Goal: Transaction & Acquisition: Purchase product/service

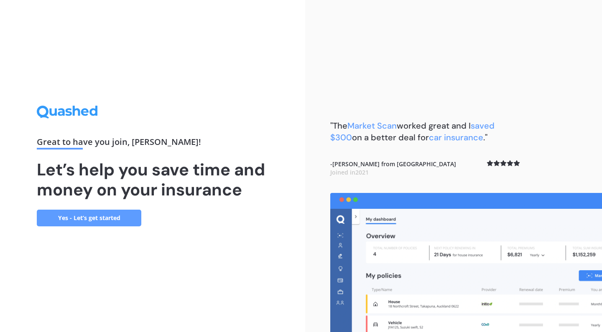
click at [102, 221] on link "Yes - Let’s get started" at bounding box center [89, 218] width 104 height 17
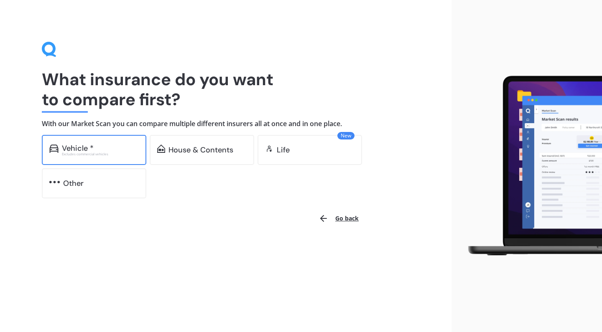
click at [99, 153] on div "Excludes commercial vehicles" at bounding box center [100, 154] width 77 height 3
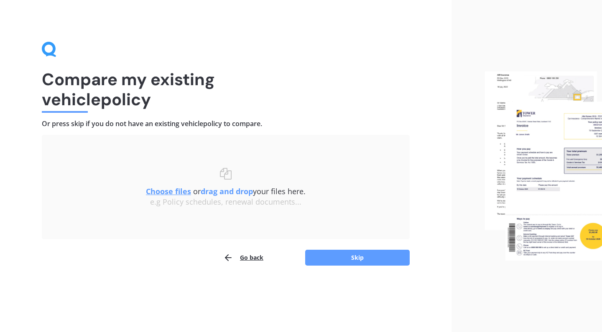
click at [242, 260] on button "Go back" at bounding box center [243, 258] width 40 height 17
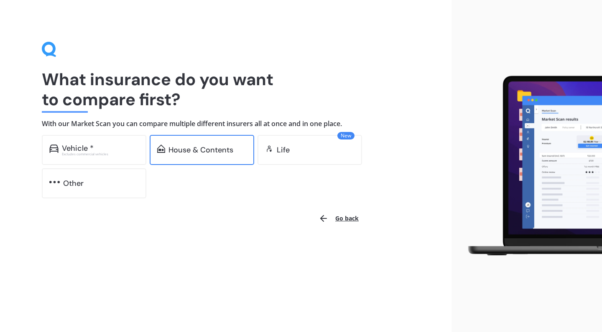
click at [171, 155] on div "House & Contents" at bounding box center [202, 150] width 104 height 30
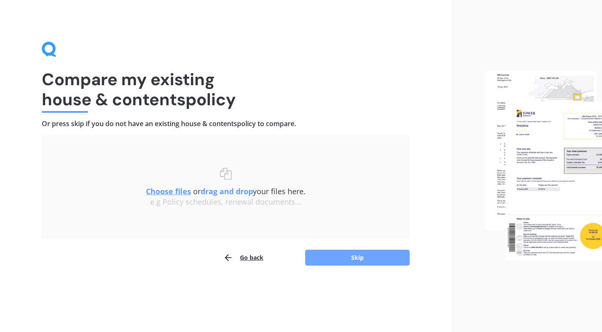
click at [338, 257] on button "Skip" at bounding box center [357, 258] width 104 height 16
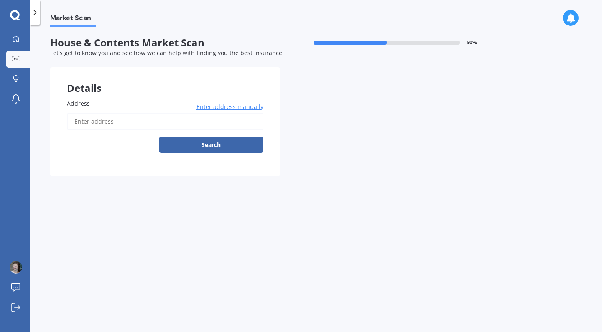
click at [150, 122] on input "Address" at bounding box center [165, 122] width 196 height 18
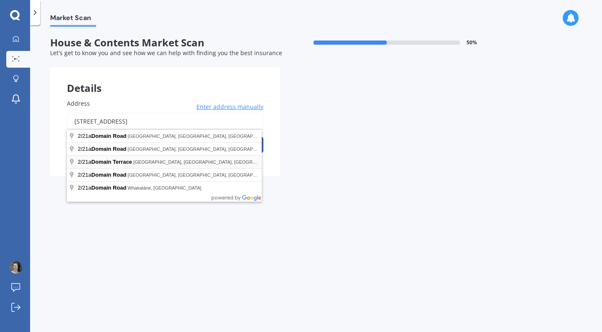
type input "[STREET_ADDRESS]"
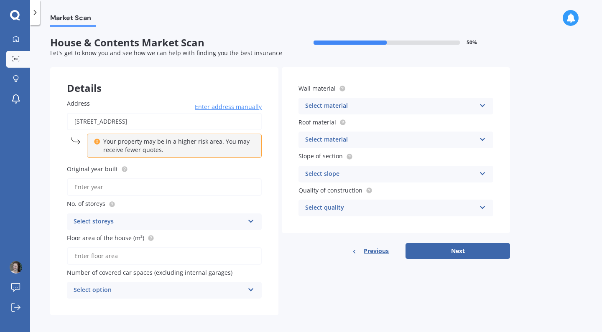
click at [152, 193] on input "Original year built" at bounding box center [164, 187] width 195 height 18
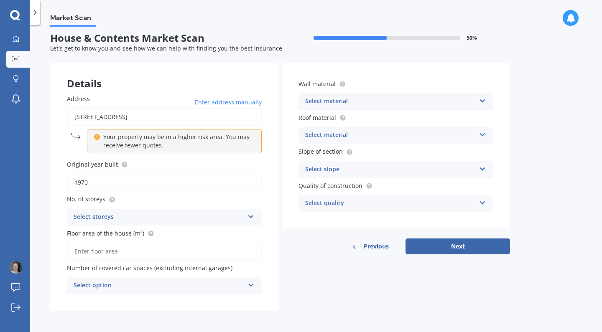
scroll to position [2, 0]
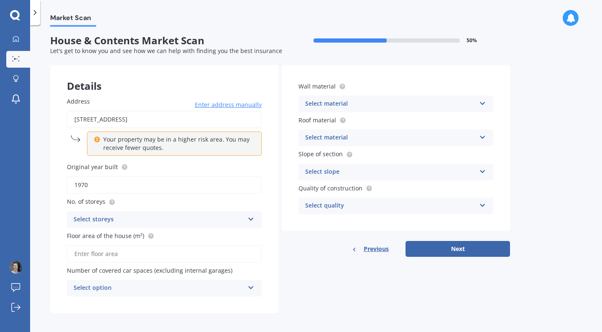
type input "1970"
click at [133, 215] on div "Select storeys" at bounding box center [159, 220] width 171 height 10
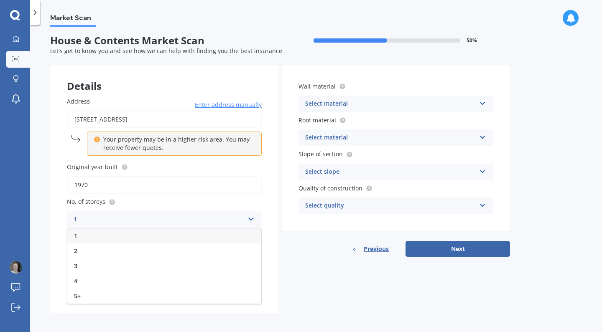
click at [82, 236] on div "1" at bounding box center [164, 236] width 194 height 15
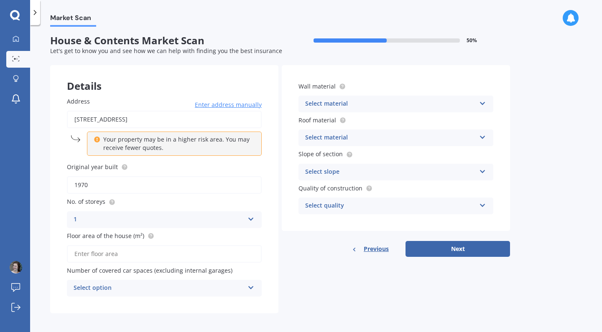
scroll to position [0, 0]
click at [89, 251] on input "Floor area of the house (m²)" at bounding box center [164, 254] width 195 height 18
type input "82"
click at [110, 286] on div "Select option" at bounding box center [159, 288] width 171 height 10
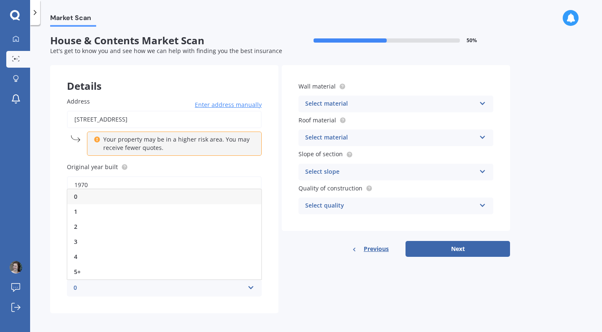
click at [84, 194] on div "0" at bounding box center [164, 196] width 194 height 15
click at [334, 112] on div "Wall material Select material Artificial weatherboard/plank cladding Blockwork …" at bounding box center [396, 148] width 228 height 166
click at [333, 102] on div "Select material" at bounding box center [390, 104] width 171 height 10
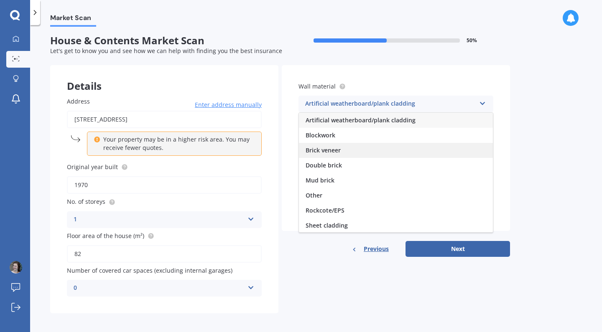
click at [331, 148] on span "Brick veneer" at bounding box center [323, 150] width 35 height 8
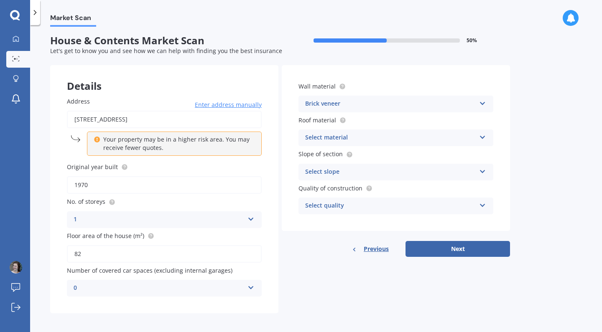
click at [329, 135] on div "Select material" at bounding box center [390, 138] width 171 height 10
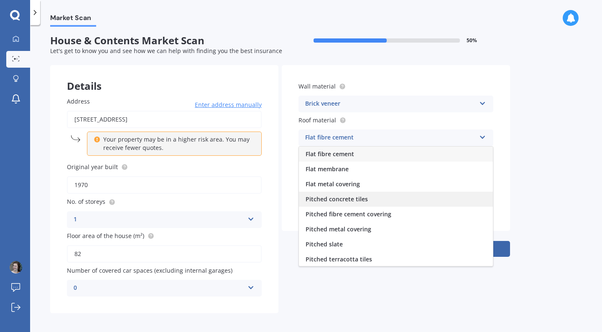
click at [332, 201] on span "Pitched concrete tiles" at bounding box center [337, 199] width 62 height 8
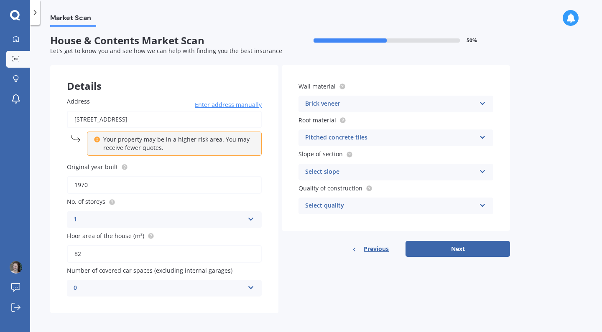
click at [326, 169] on div "Select slope" at bounding box center [390, 172] width 171 height 10
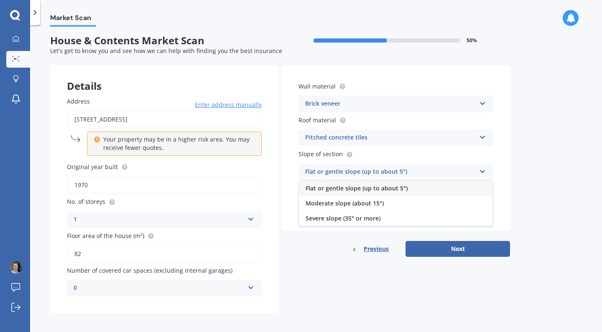
click at [325, 193] on div "Flat or gentle slope (up to about 5°)" at bounding box center [396, 188] width 194 height 15
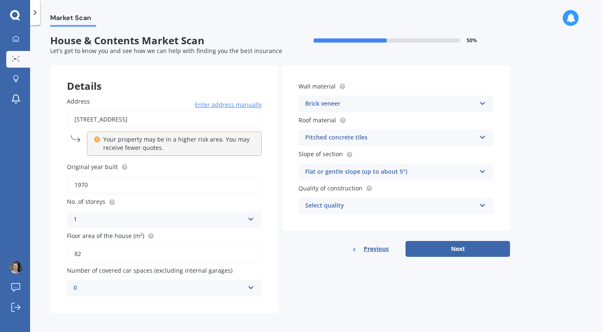
click at [323, 205] on div "Select quality" at bounding box center [390, 206] width 171 height 10
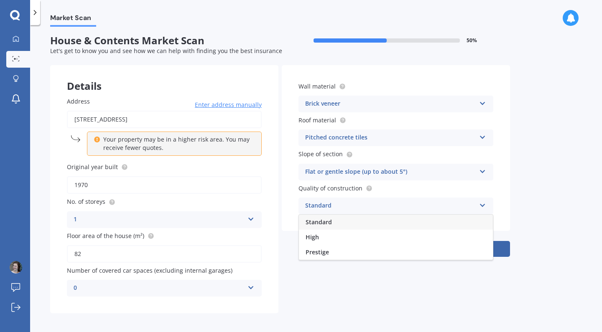
click at [321, 222] on span "Standard" at bounding box center [319, 222] width 26 height 8
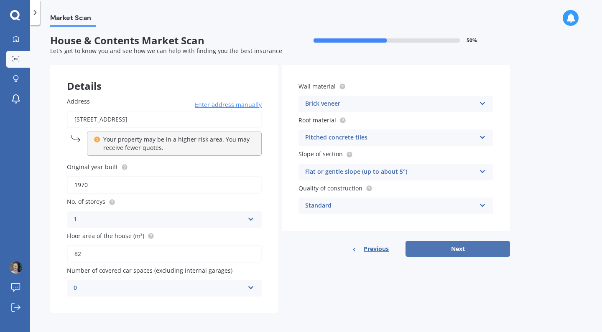
click at [438, 251] on button "Next" at bounding box center [457, 249] width 104 height 16
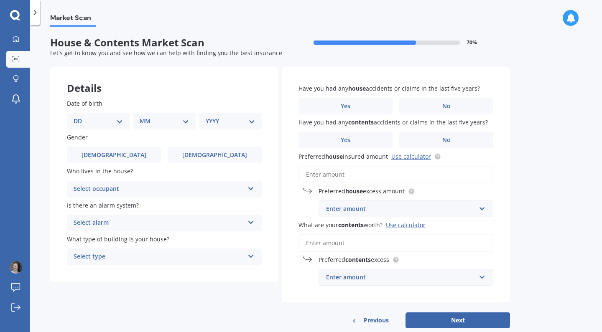
select select "13"
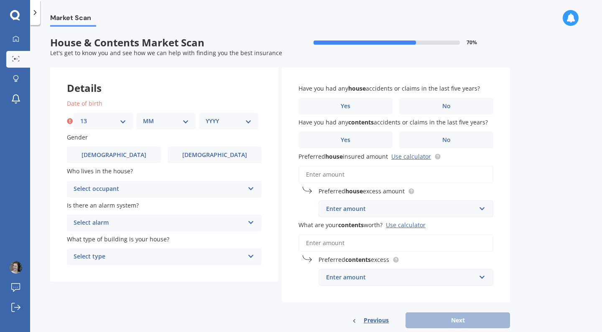
select select "04"
select select "1997"
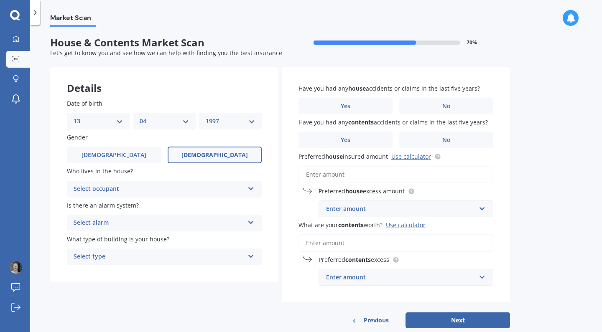
click at [205, 153] on span "[DEMOGRAPHIC_DATA]" at bounding box center [214, 155] width 66 height 7
click at [0, 0] on input "[DEMOGRAPHIC_DATA]" at bounding box center [0, 0] width 0 height 0
click at [179, 191] on div "Select occupant" at bounding box center [159, 189] width 171 height 10
click at [114, 205] on div "Owner" at bounding box center [164, 205] width 194 height 15
click at [105, 218] on div "Select alarm" at bounding box center [159, 223] width 171 height 10
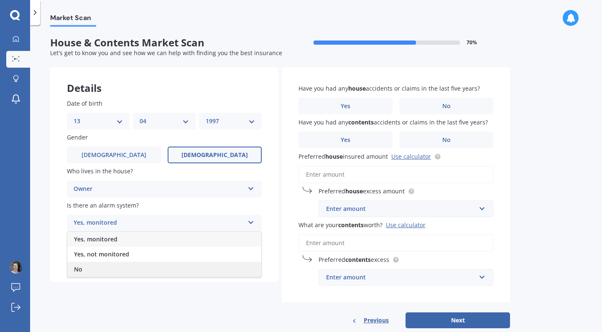
click at [93, 262] on div "No" at bounding box center [164, 269] width 194 height 15
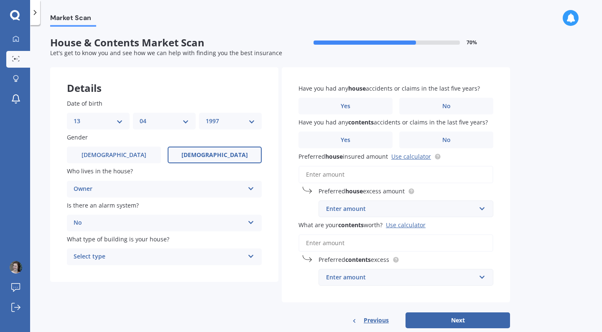
click at [92, 255] on div "Select type" at bounding box center [159, 257] width 171 height 10
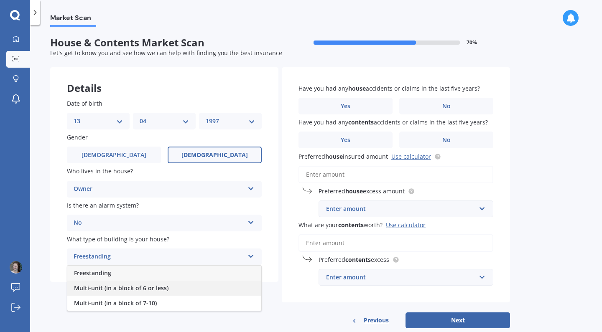
click at [93, 286] on span "Multi-unit (in a block of 6 or less)" at bounding box center [121, 288] width 94 height 8
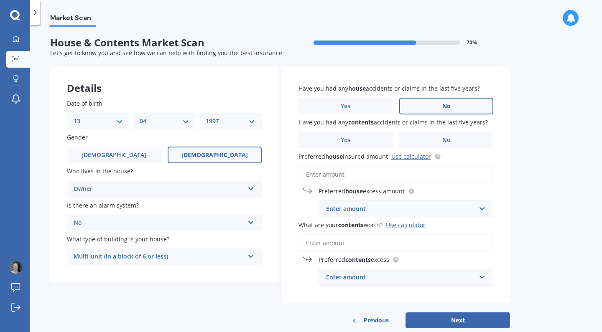
click at [430, 99] on label "No" at bounding box center [446, 106] width 94 height 17
click at [0, 0] on input "No" at bounding box center [0, 0] width 0 height 0
click at [430, 135] on label "No" at bounding box center [446, 140] width 94 height 17
click at [0, 0] on input "No" at bounding box center [0, 0] width 0 height 0
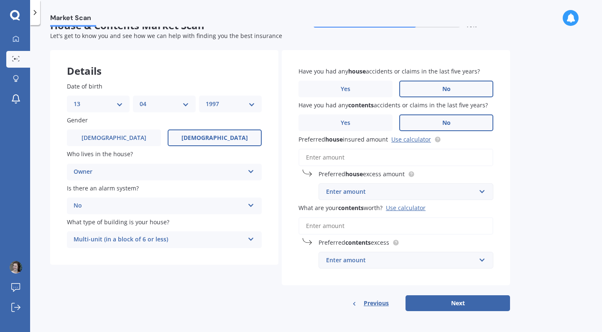
scroll to position [16, 0]
click at [371, 161] on input "Preferred house insured amount Use calculator" at bounding box center [395, 159] width 195 height 18
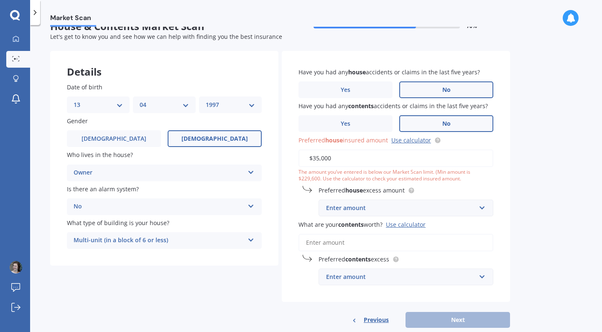
type input "$350,000"
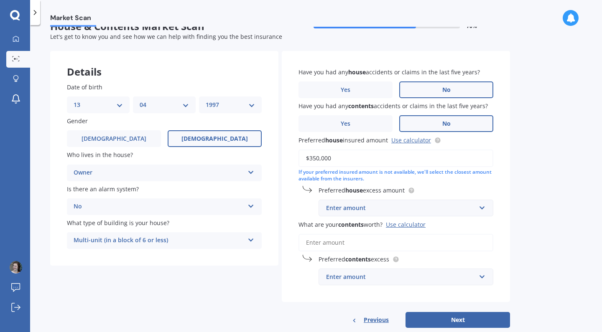
click at [336, 209] on div "Enter amount" at bounding box center [401, 208] width 150 height 9
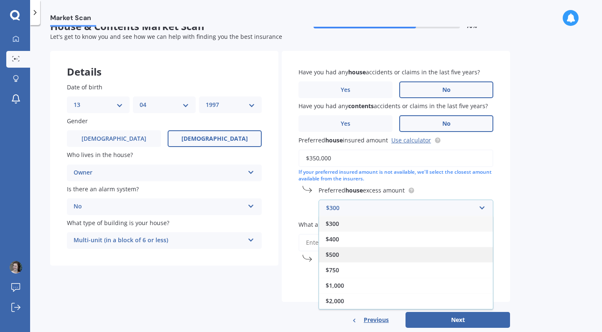
click at [332, 251] on span "$500" at bounding box center [332, 255] width 13 height 8
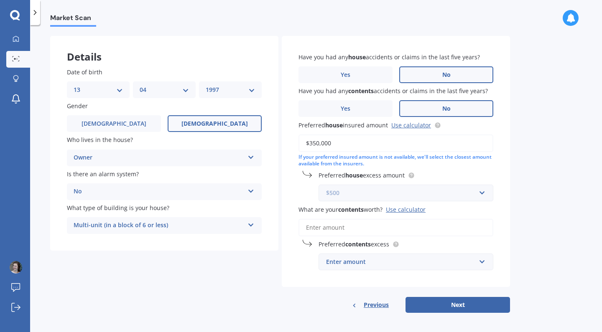
scroll to position [0, 0]
click at [315, 220] on input "What are your contents worth? Use calculator" at bounding box center [395, 228] width 195 height 18
click at [331, 261] on div "Enter amount" at bounding box center [401, 261] width 150 height 9
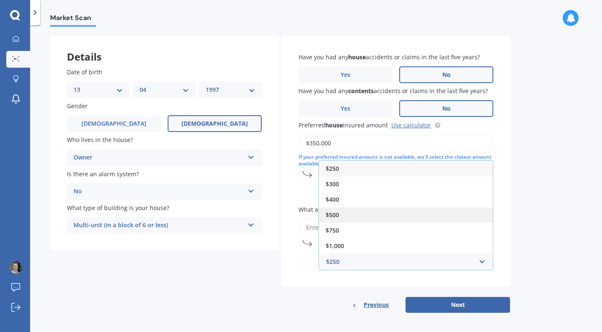
click at [329, 212] on span "$500" at bounding box center [332, 215] width 13 height 8
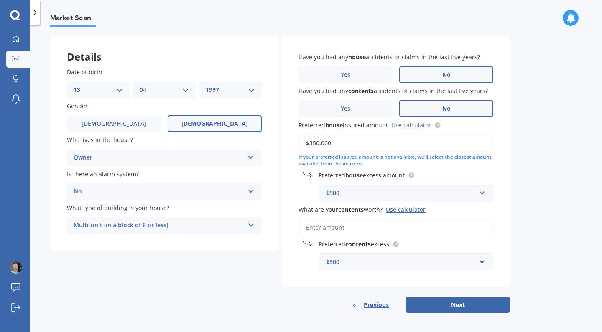
click at [324, 230] on input "What are your contents worth? Use calculator" at bounding box center [395, 228] width 195 height 18
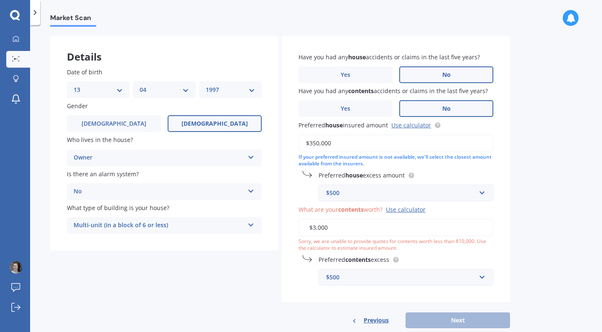
type input "$30,000"
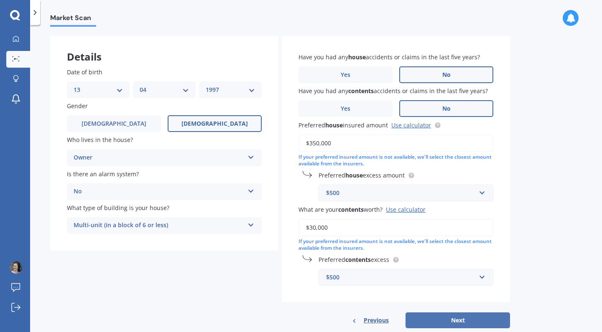
click at [429, 318] on button "Next" at bounding box center [457, 321] width 104 height 16
select select "13"
select select "04"
select select "1997"
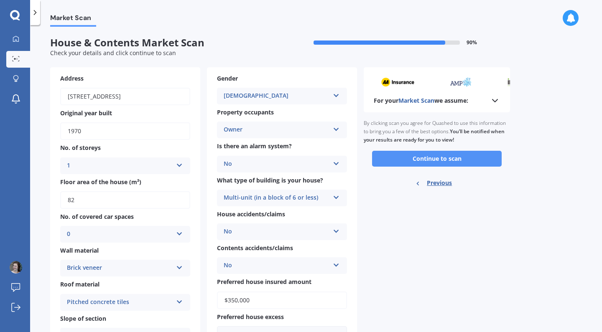
click at [415, 156] on button "Continue to scan" at bounding box center [437, 159] width 130 height 16
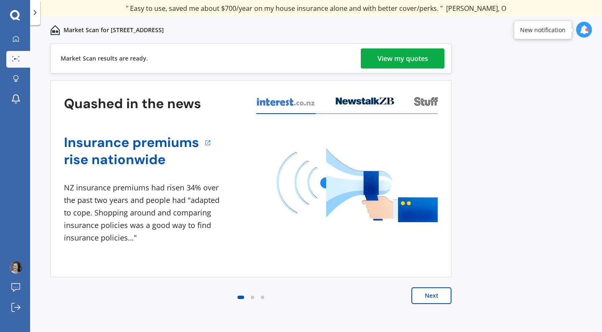
click at [407, 54] on div "View my quotes" at bounding box center [402, 58] width 51 height 20
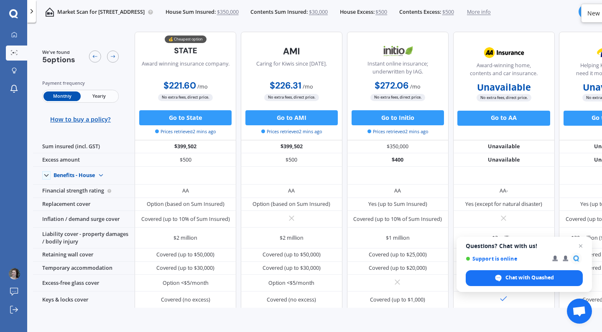
click at [99, 95] on span "Yearly" at bounding box center [99, 97] width 37 height 10
click at [66, 96] on span "Monthly" at bounding box center [61, 97] width 37 height 10
click at [175, 118] on button "Go to State" at bounding box center [185, 117] width 92 height 15
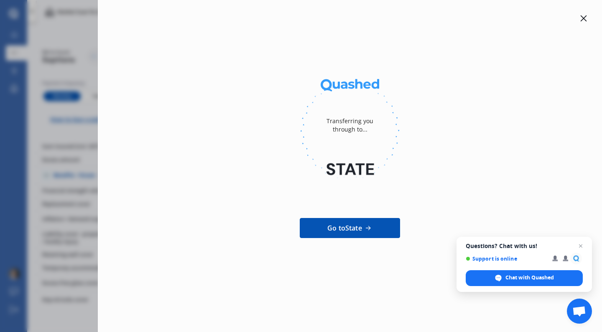
click at [353, 223] on link "Go to State" at bounding box center [350, 228] width 100 height 20
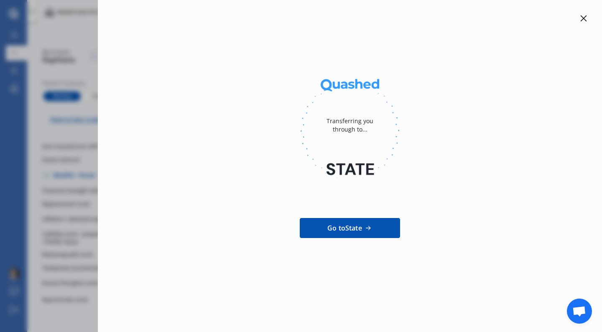
click at [580, 19] on div at bounding box center [583, 18] width 10 height 10
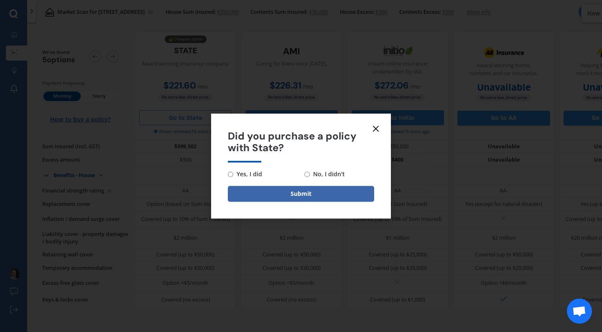
click at [376, 126] on icon at bounding box center [376, 129] width 10 height 10
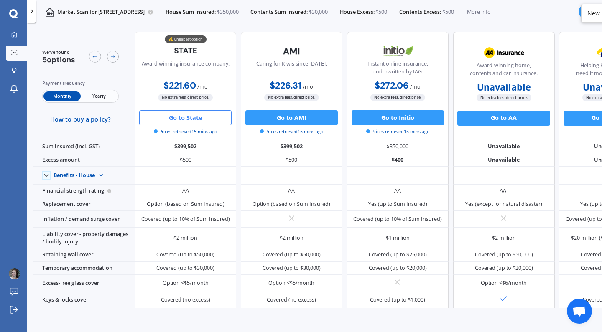
click at [167, 120] on button "Go to State" at bounding box center [185, 117] width 92 height 15
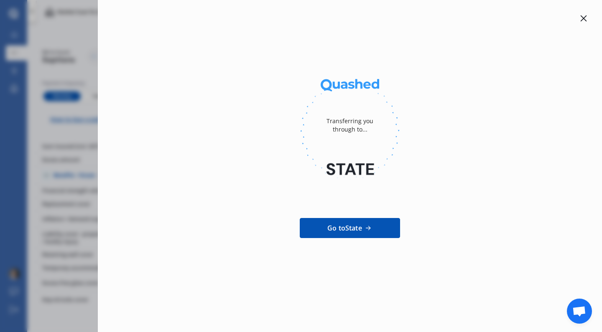
click at [363, 228] on link "Go to State" at bounding box center [350, 228] width 100 height 20
